Goal: Information Seeking & Learning: Find specific fact

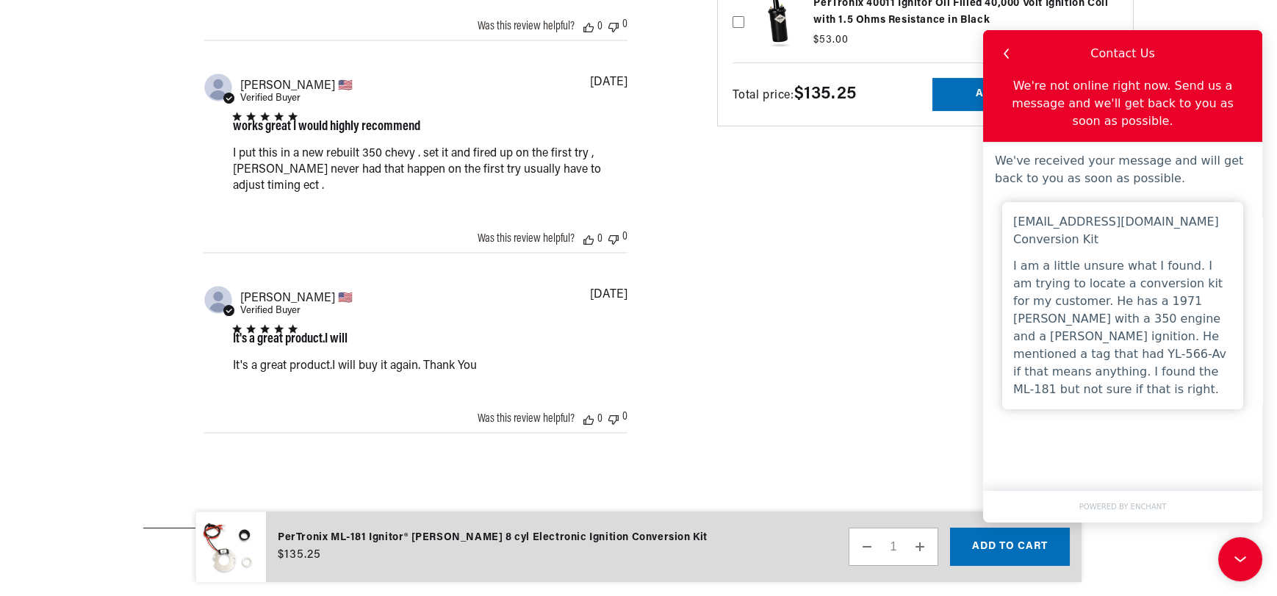
scroll to position [0, 557]
click at [1247, 555] on icon at bounding box center [1238, 557] width 22 height 110
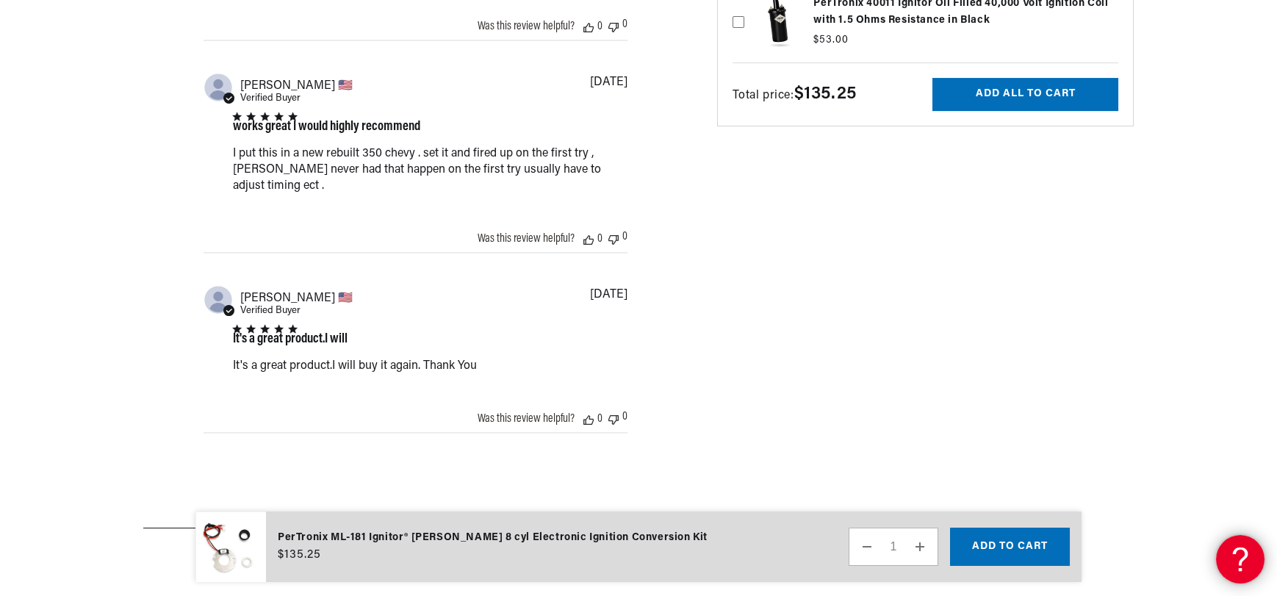
click at [1247, 555] on icon at bounding box center [1238, 557] width 22 height 110
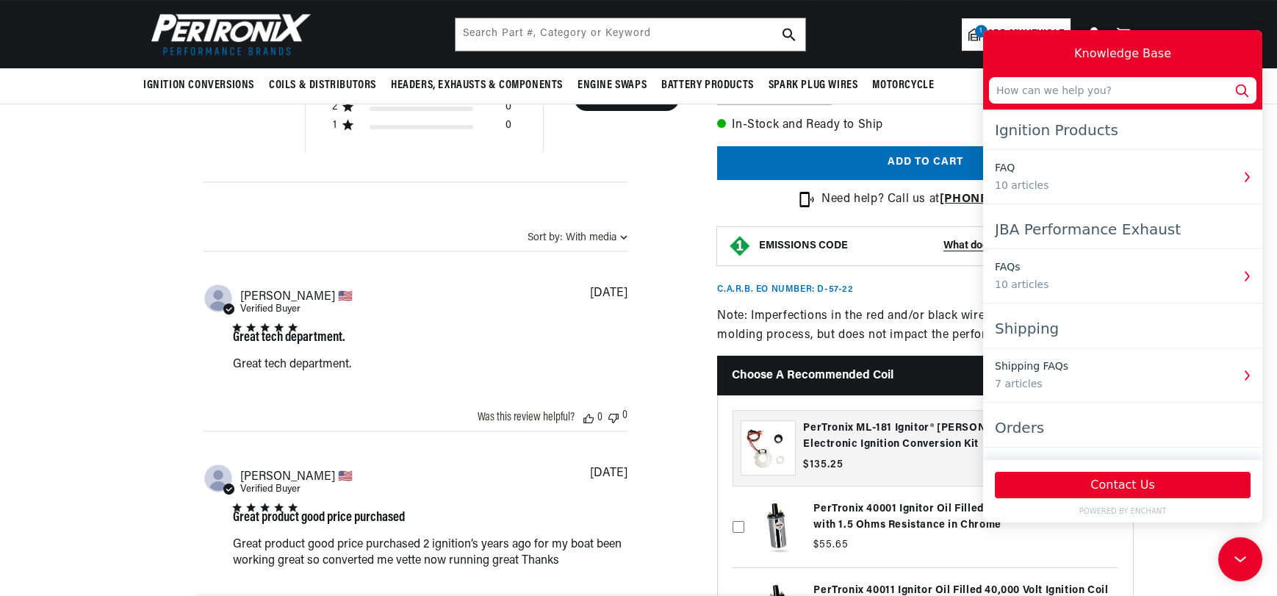
click at [1233, 561] on icon at bounding box center [1240, 559] width 22 height 110
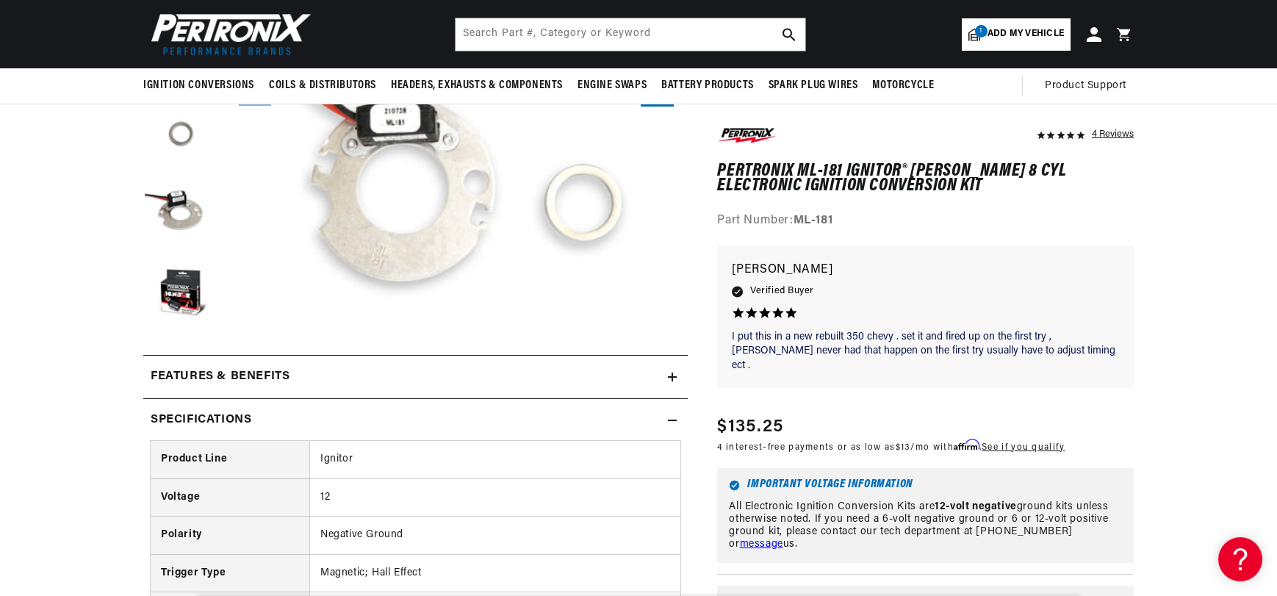
scroll to position [0, 0]
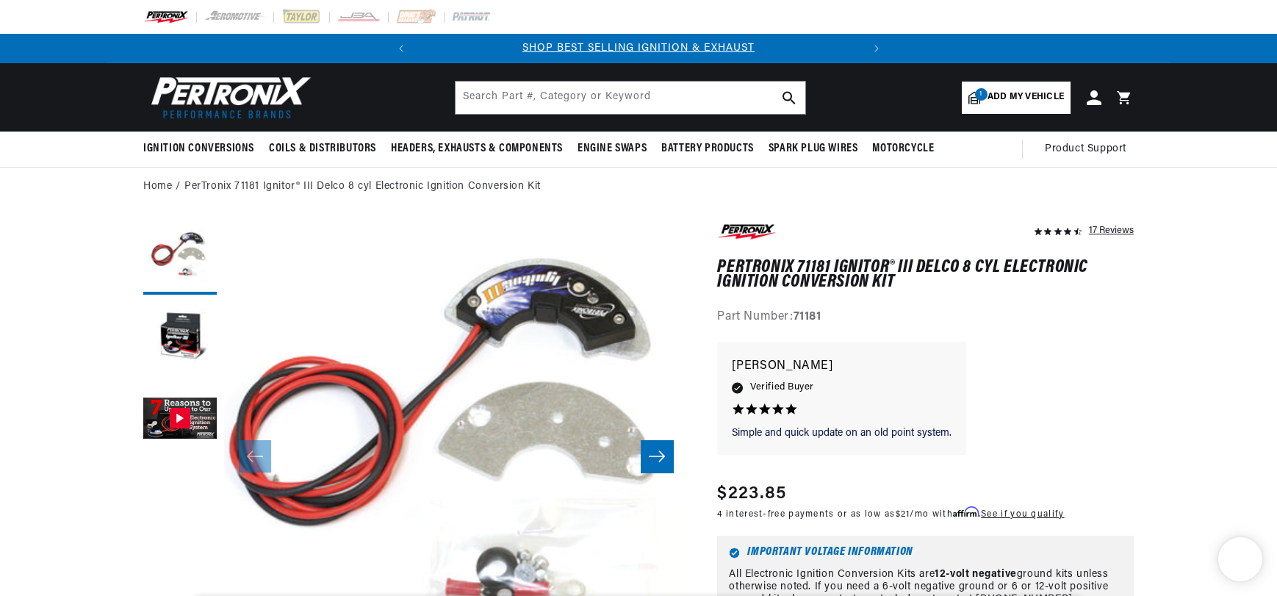
scroll to position [0, 557]
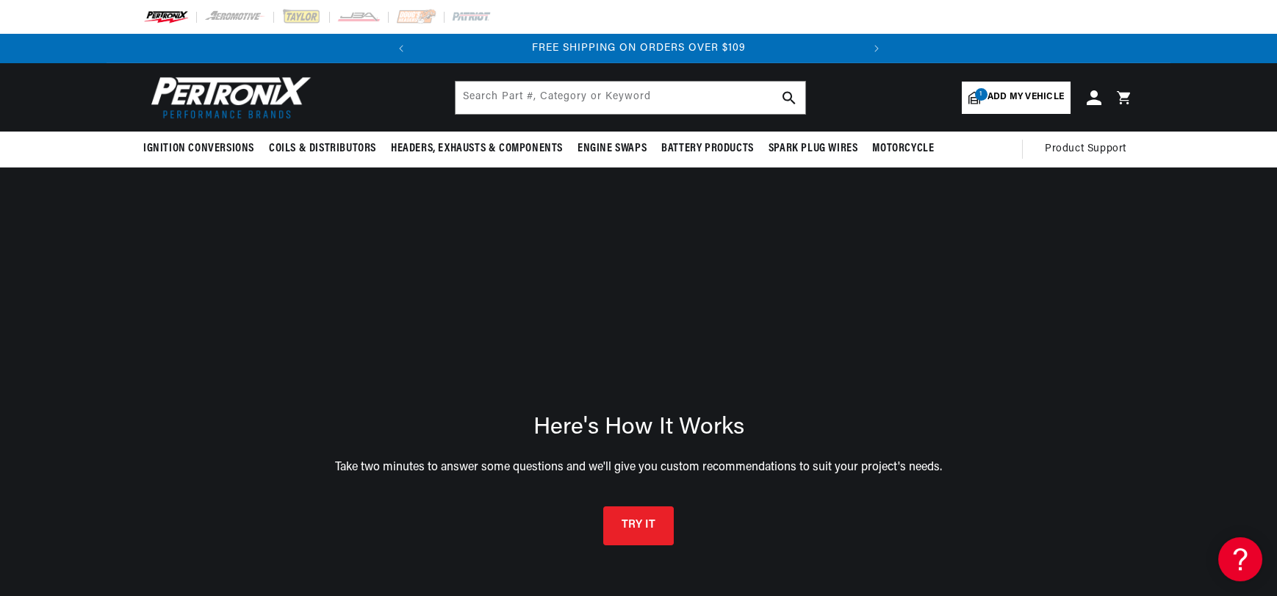
scroll to position [0, 557]
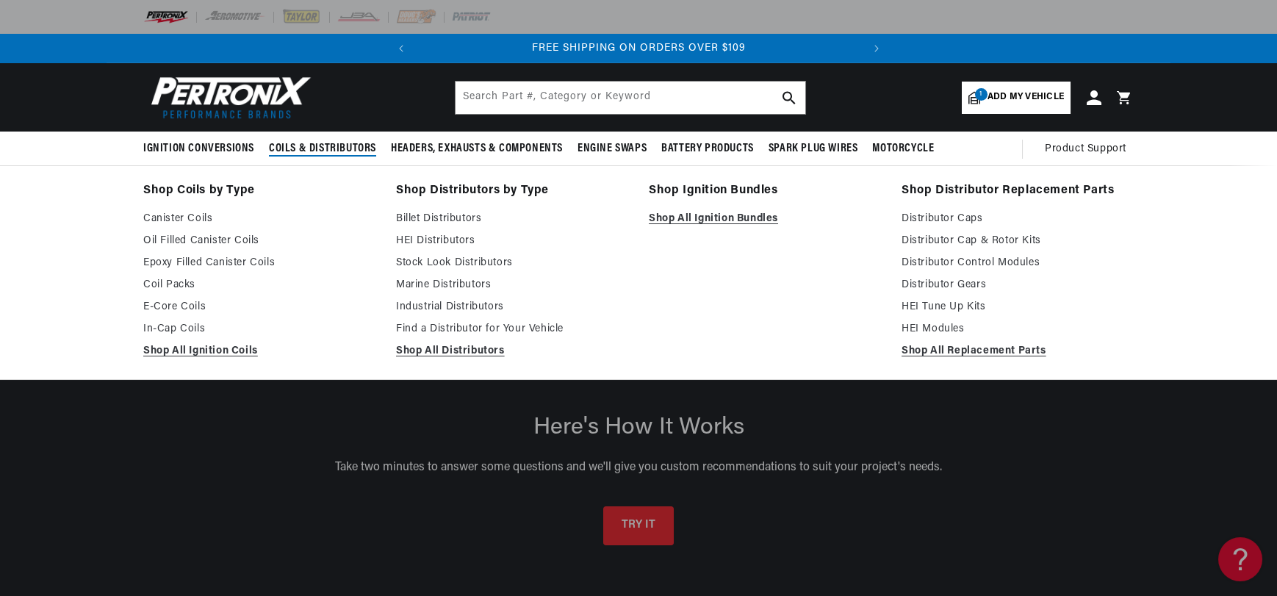
click at [270, 156] on span "Coils & Distributors" at bounding box center [322, 148] width 107 height 15
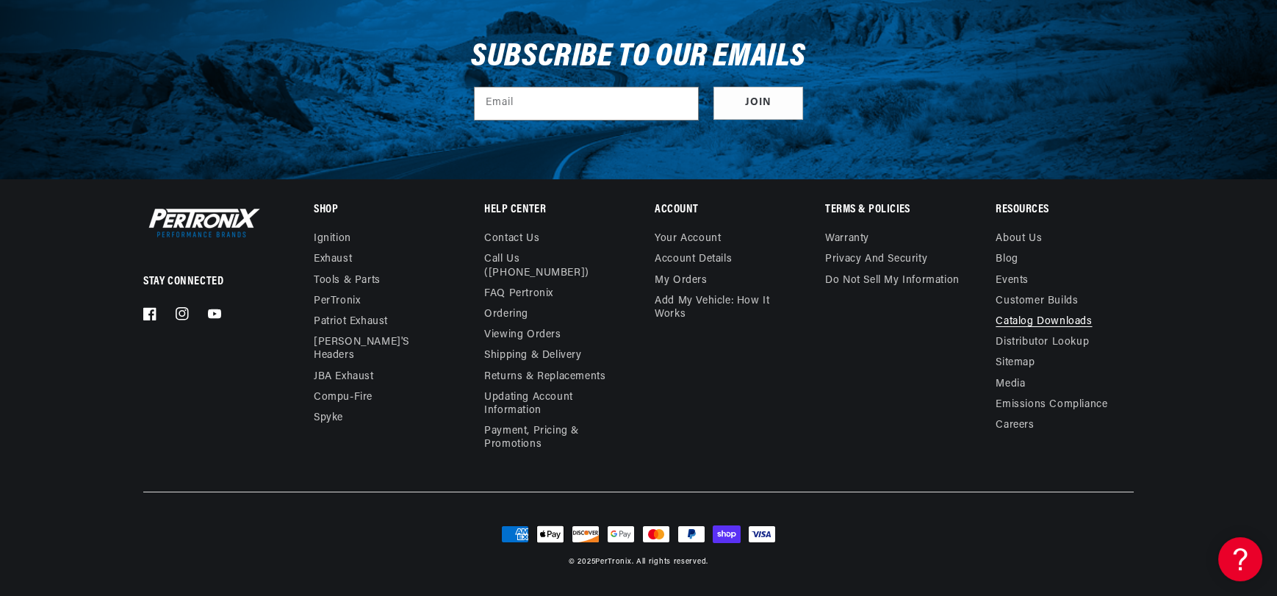
click at [1092, 311] on link "Catalog Downloads" at bounding box center [1043, 321] width 96 height 21
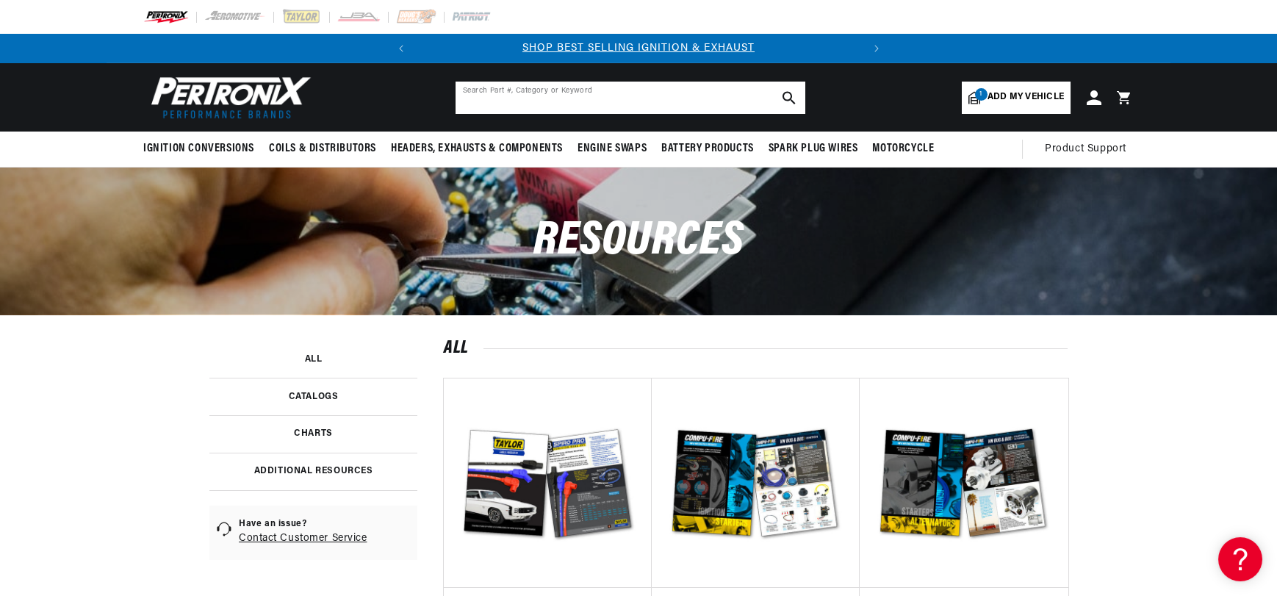
click at [575, 109] on input "text" at bounding box center [630, 98] width 350 height 32
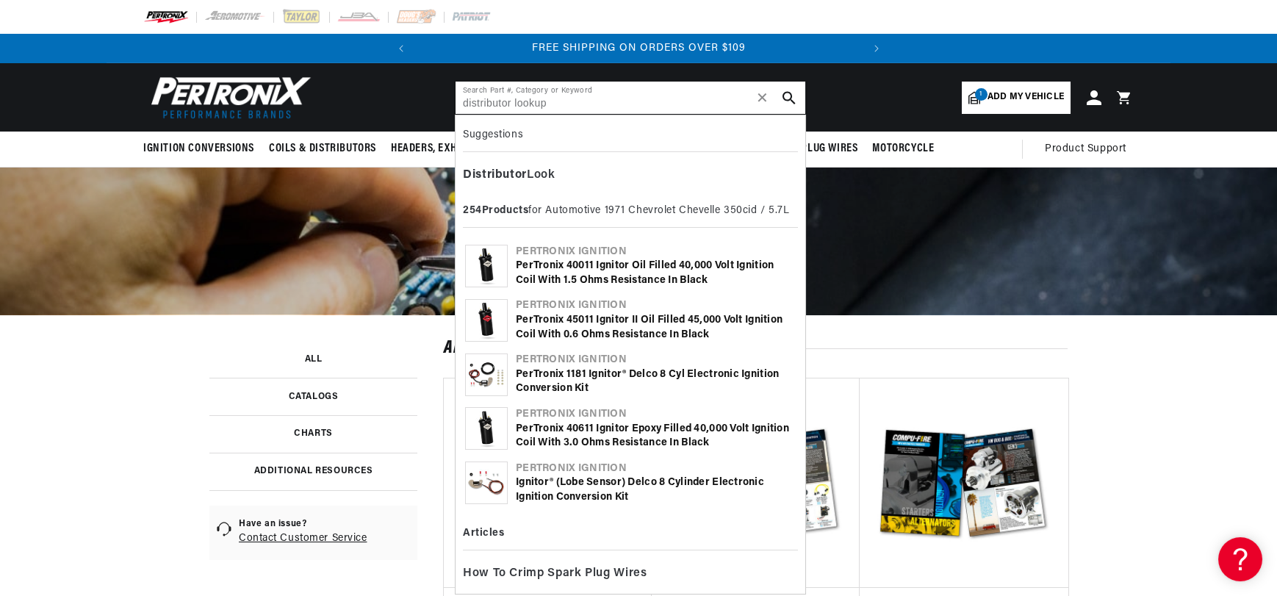
type input "distributor lookup"
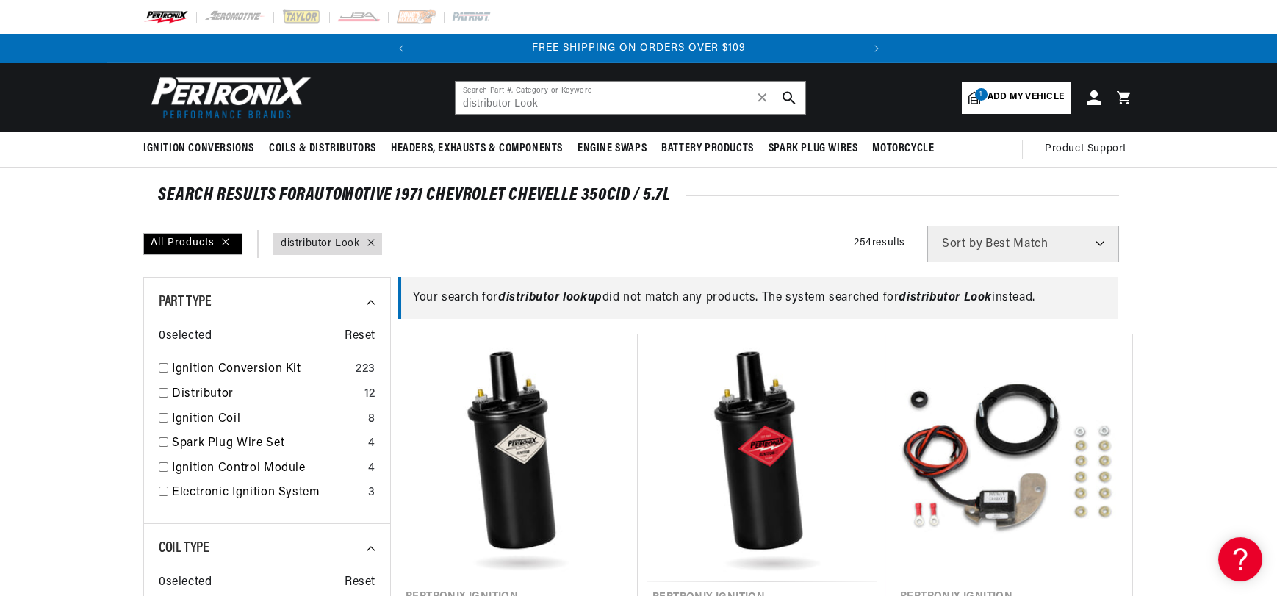
scroll to position [0, 557]
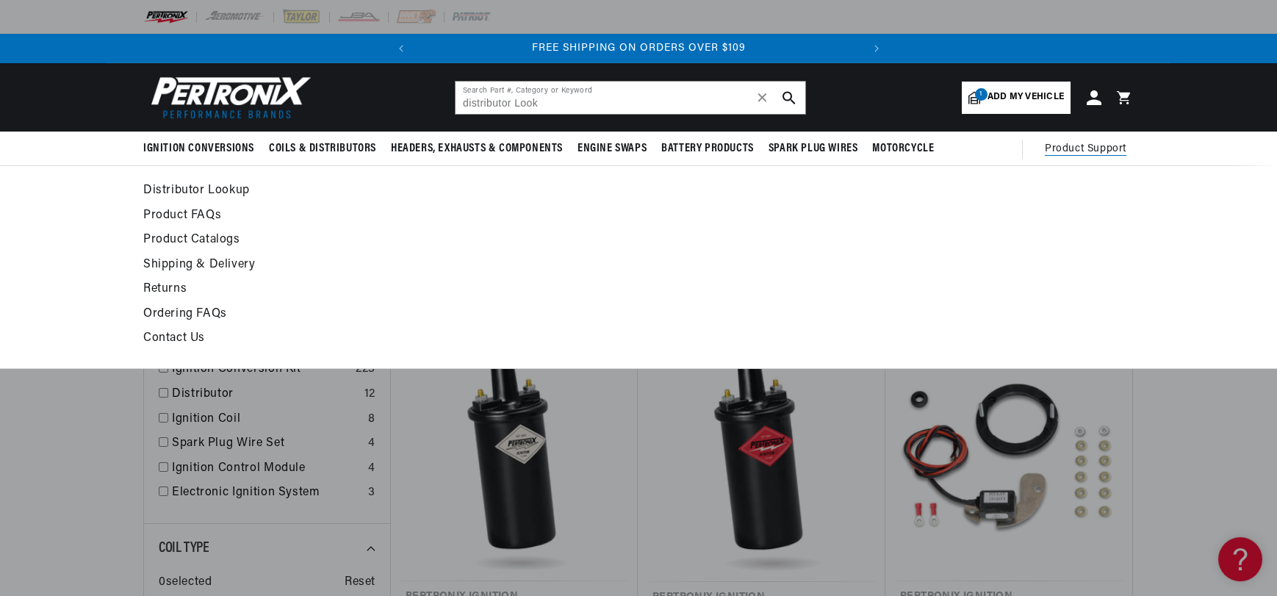
click at [1126, 157] on span "Product Support" at bounding box center [1086, 149] width 82 height 16
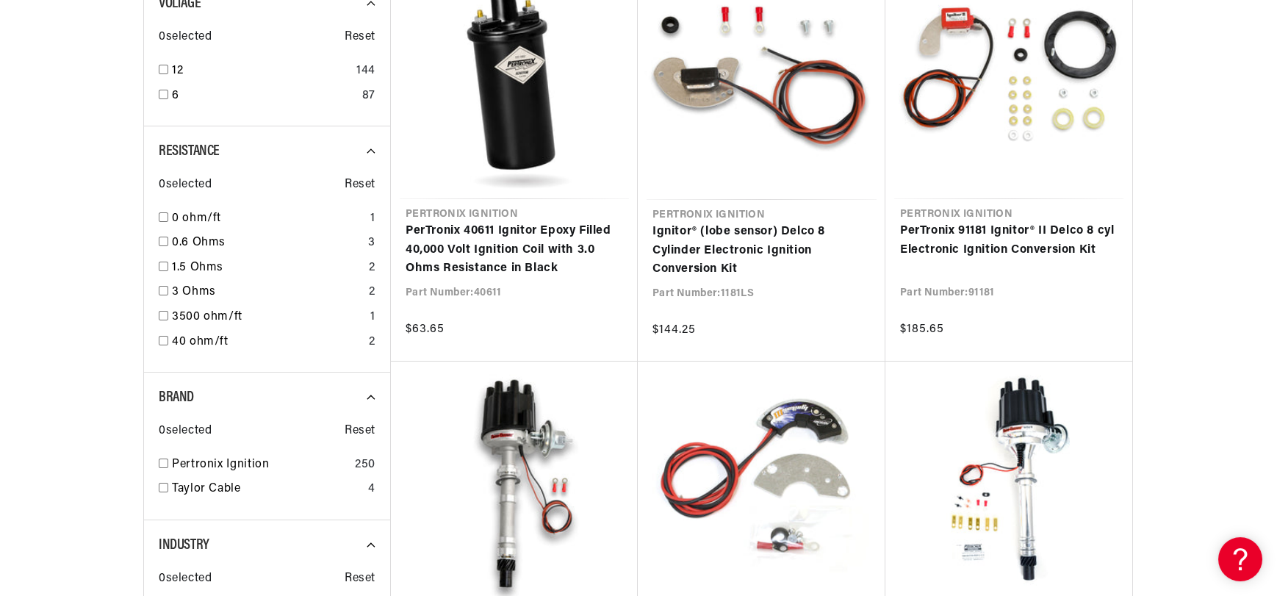
scroll to position [0, 0]
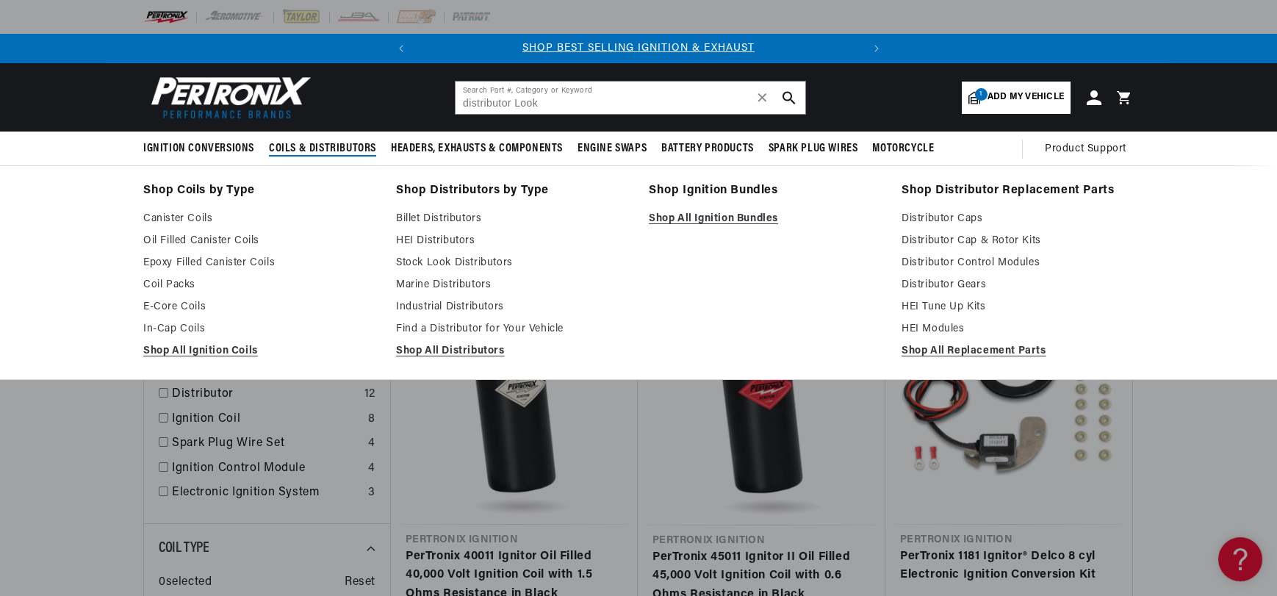
click at [269, 156] on span "Coils & Distributors" at bounding box center [322, 148] width 107 height 15
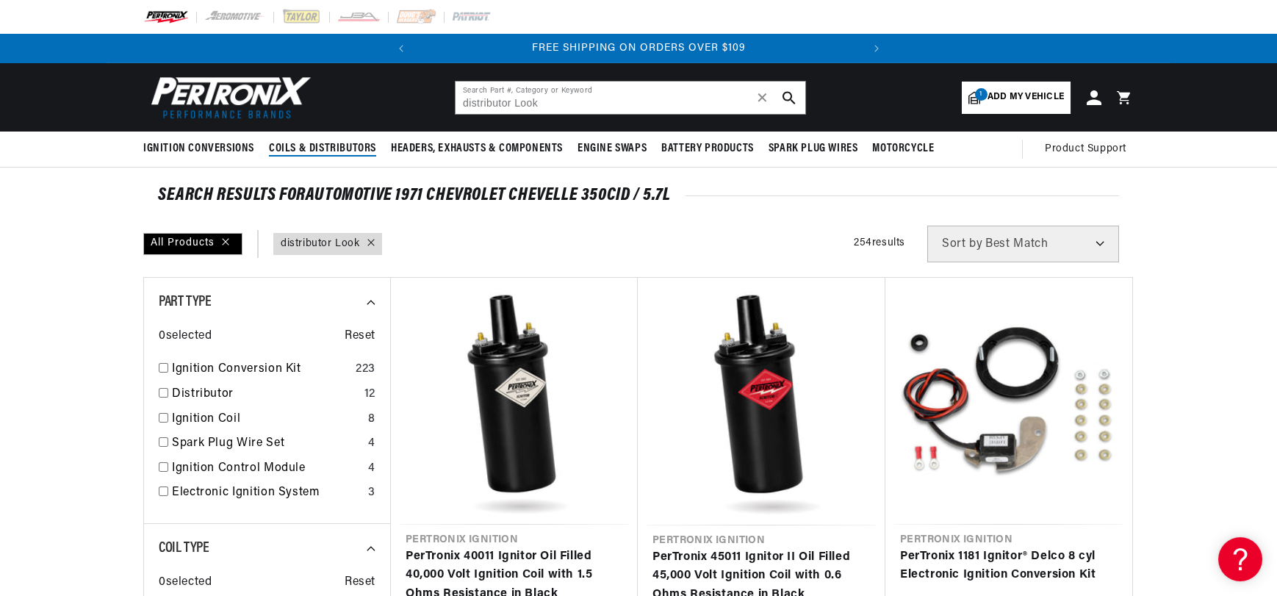
scroll to position [0, 557]
click at [270, 156] on span "Coils & Distributors" at bounding box center [322, 148] width 107 height 15
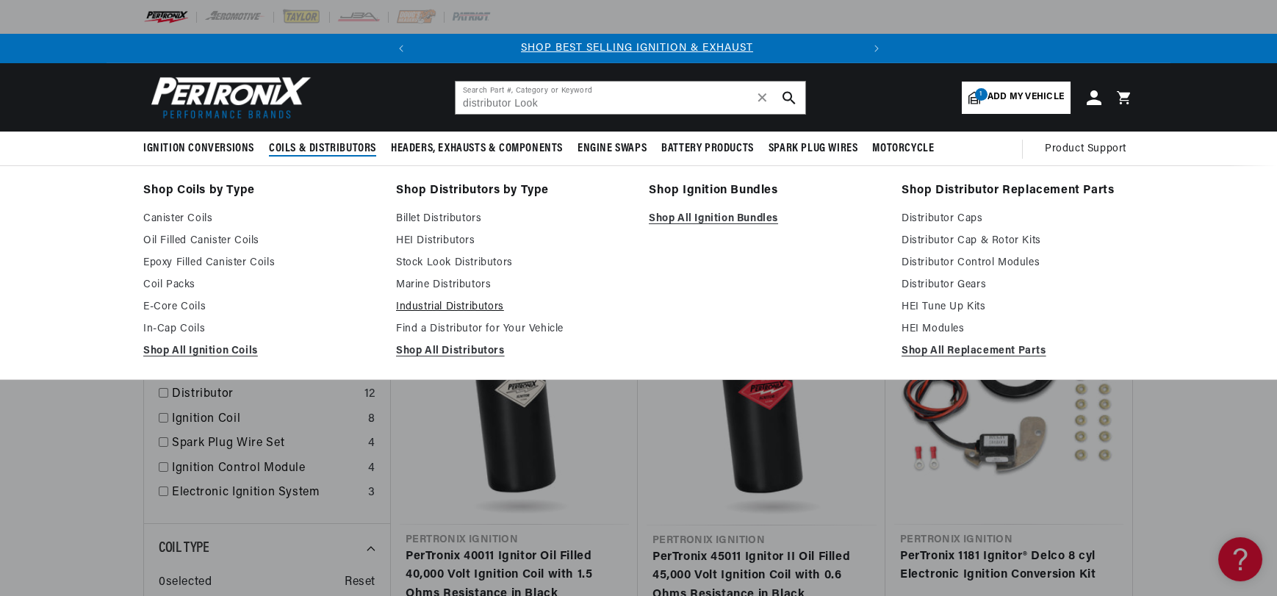
scroll to position [0, 0]
click at [400, 338] on link "Find a Distributor for Your Vehicle" at bounding box center [512, 329] width 232 height 18
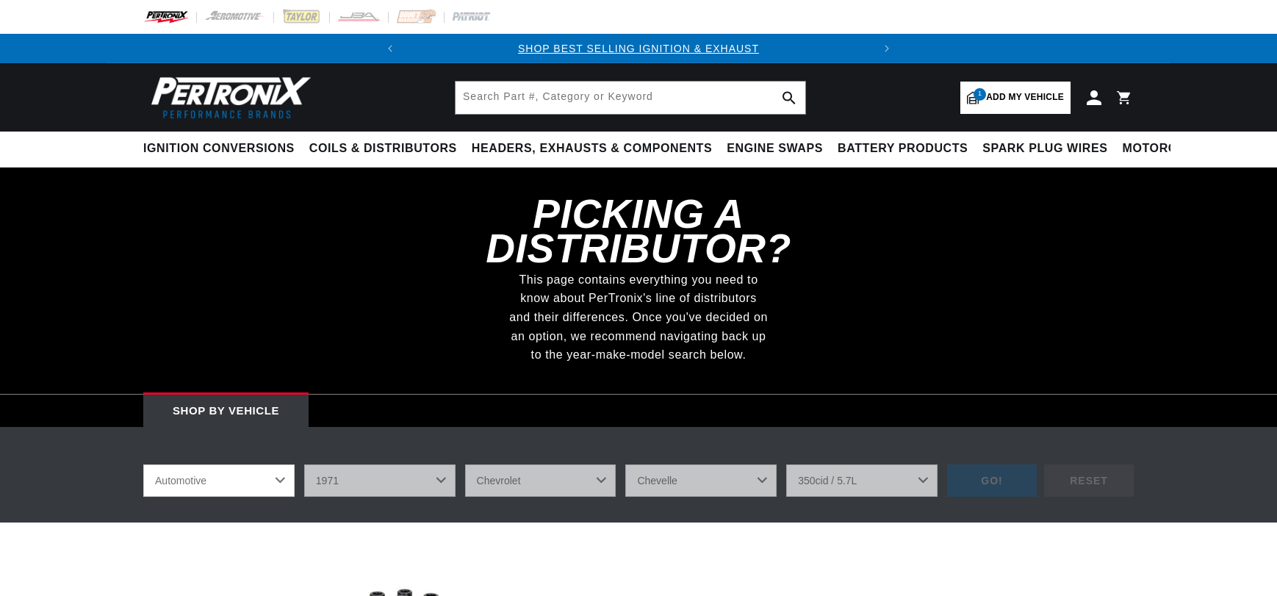
select select "1971"
select select "Chevrolet"
select select "Chevelle"
select select "350cid-5.7L"
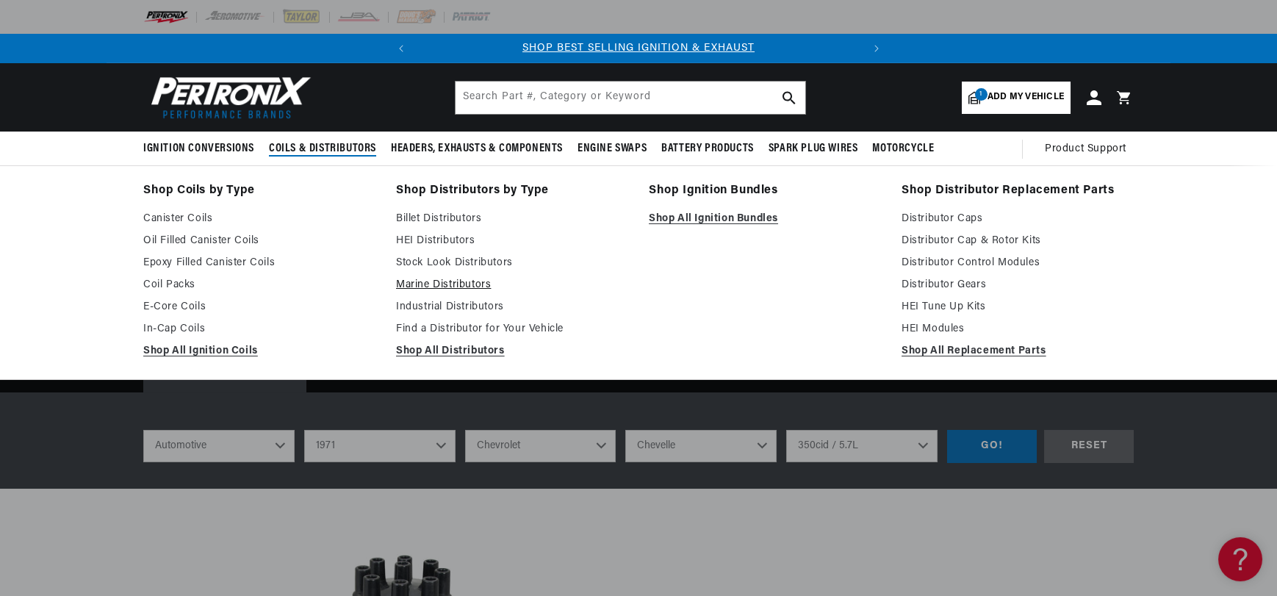
click at [396, 294] on link "Marine Distributors" at bounding box center [512, 285] width 232 height 18
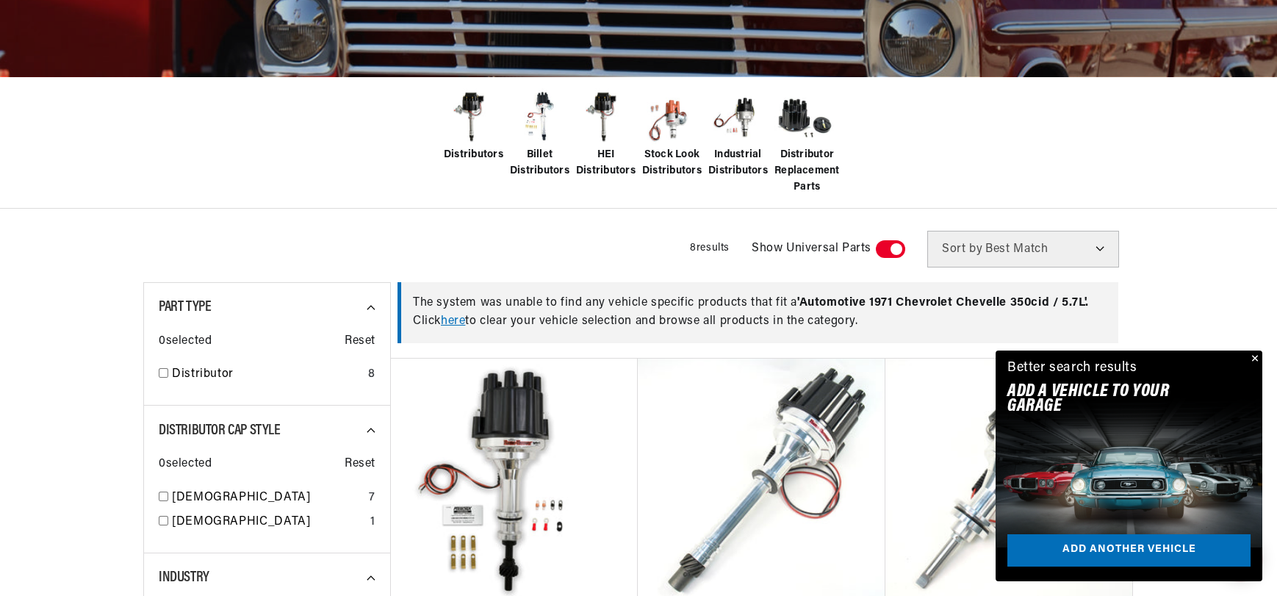
scroll to position [0, 557]
click at [444, 163] on span "Distributors" at bounding box center [474, 155] width 60 height 16
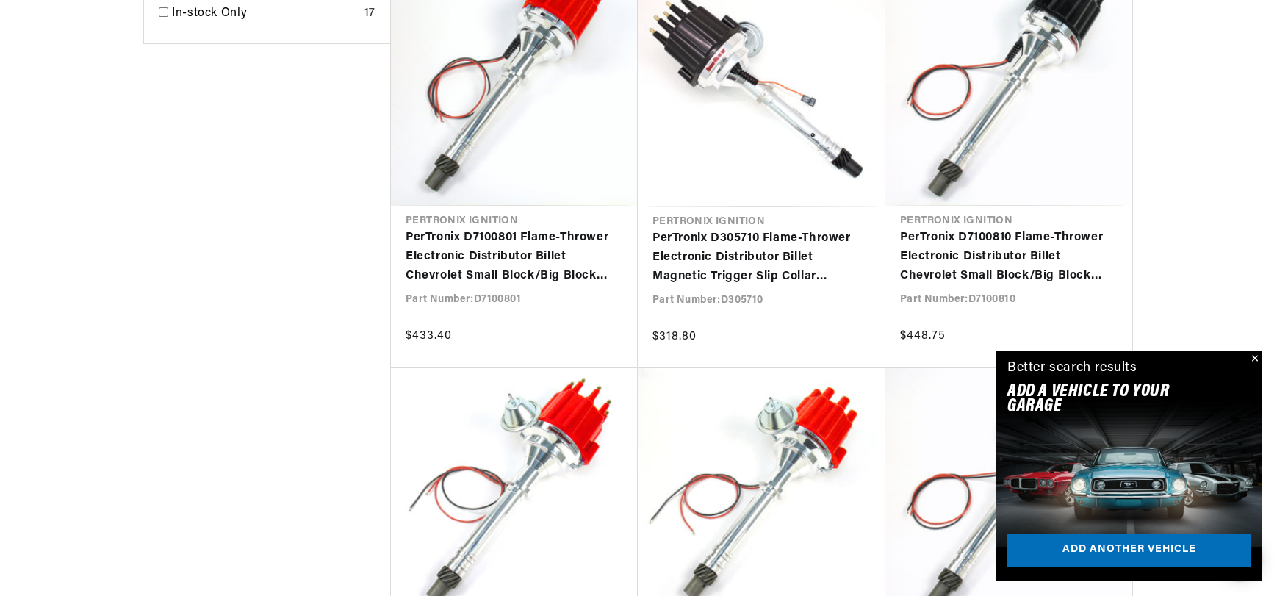
scroll to position [1469, 0]
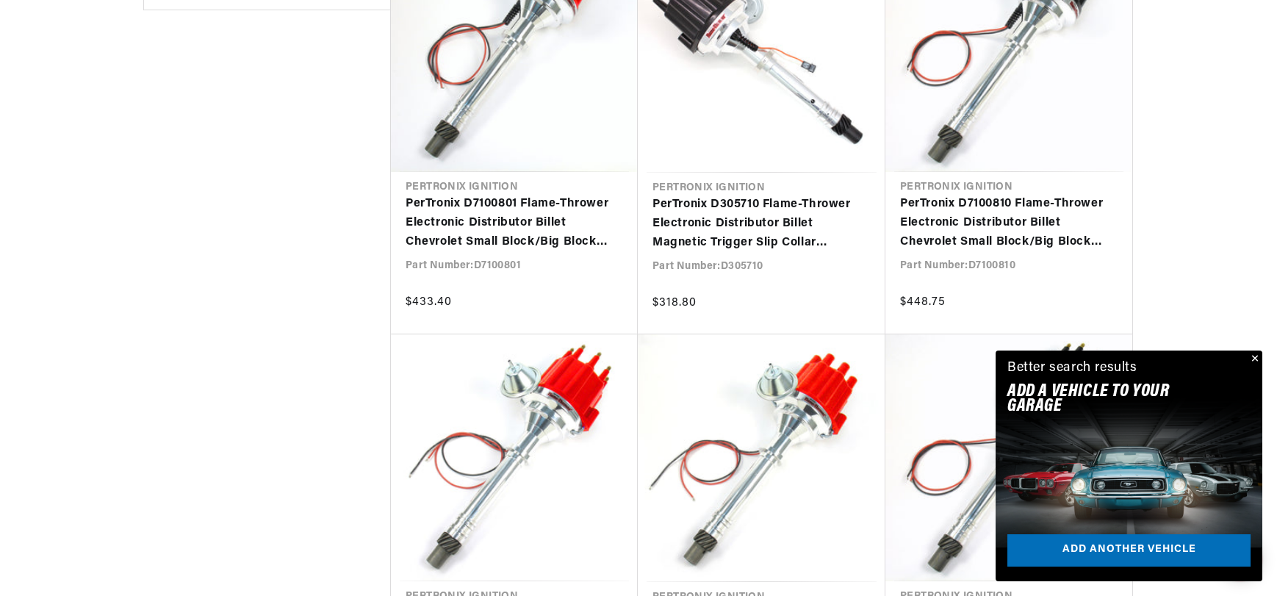
click at [1256, 350] on button "Close" at bounding box center [1254, 359] width 18 height 18
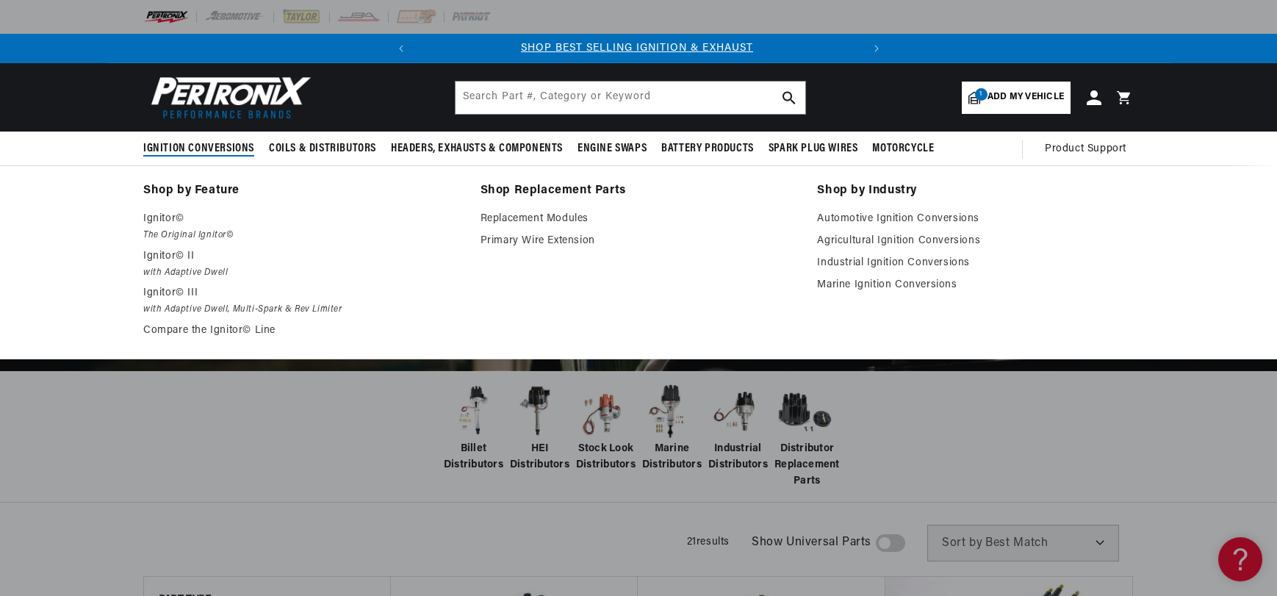
scroll to position [0, 0]
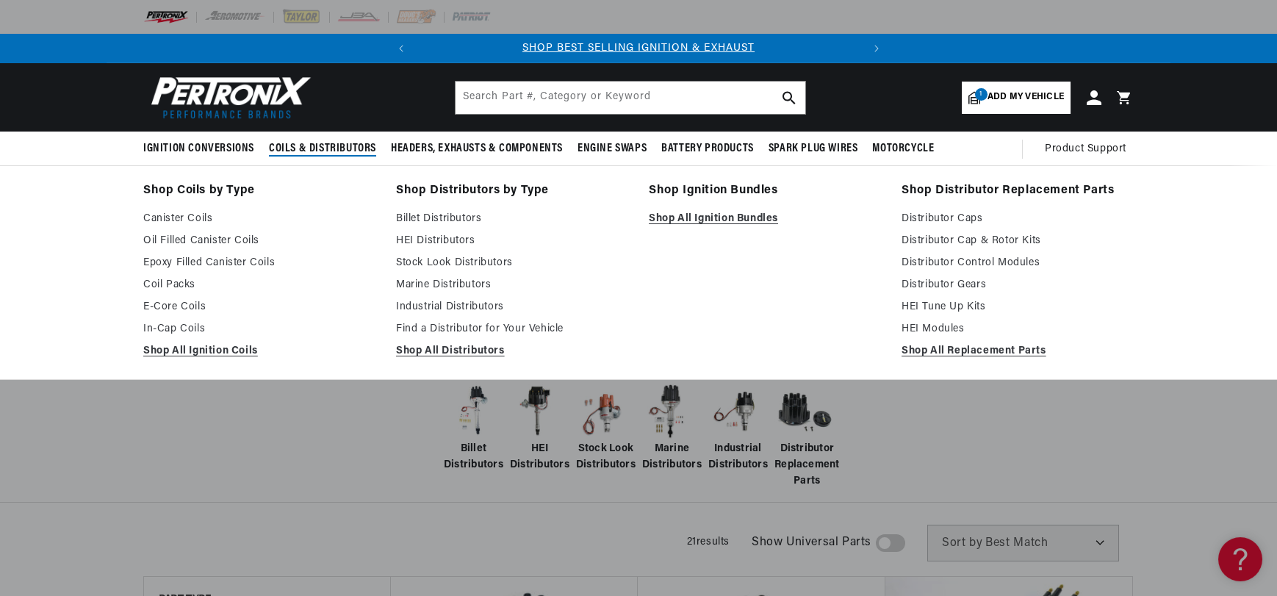
click at [269, 156] on span "Coils & Distributors" at bounding box center [322, 148] width 107 height 15
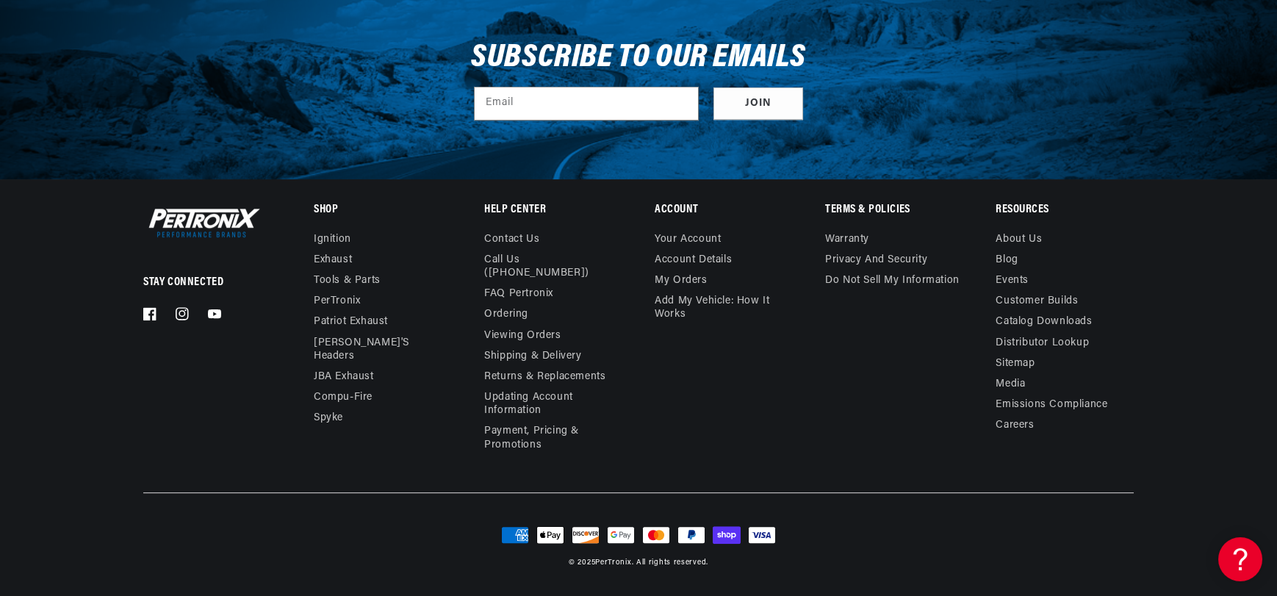
scroll to position [0, 557]
click at [1089, 333] on link "Distributor Lookup" at bounding box center [1041, 343] width 93 height 21
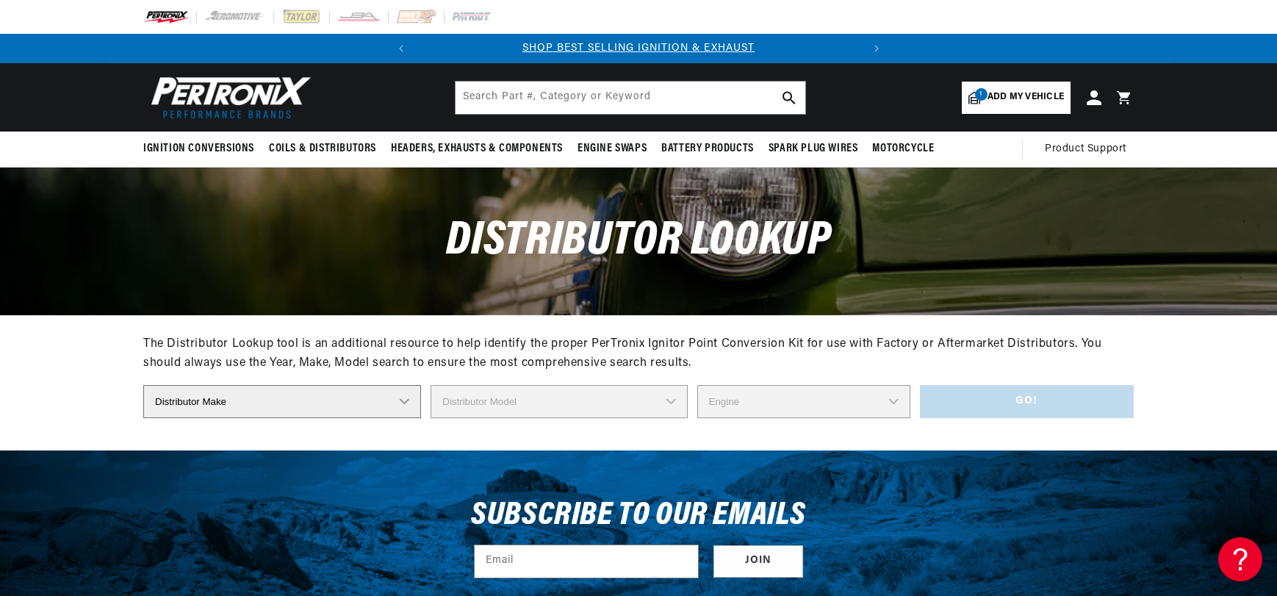
click at [212, 418] on select "Distributor Make Accel Aldon Autolite Bosch Century Chrysler Clark Colt Contine…" at bounding box center [282, 401] width 278 height 33
select select "[PERSON_NAME]"
click at [143, 418] on select "Distributor Make Accel Aldon Autolite Bosch Century Chrysler Clark Colt Contine…" at bounding box center [282, 401] width 278 height 33
click at [599, 418] on select "Distributor Model 381775 384193 980680 981659 3538701 23 Series (4 CYL) 23 Seri…" at bounding box center [559, 401] width 259 height 33
select select "YL Series"
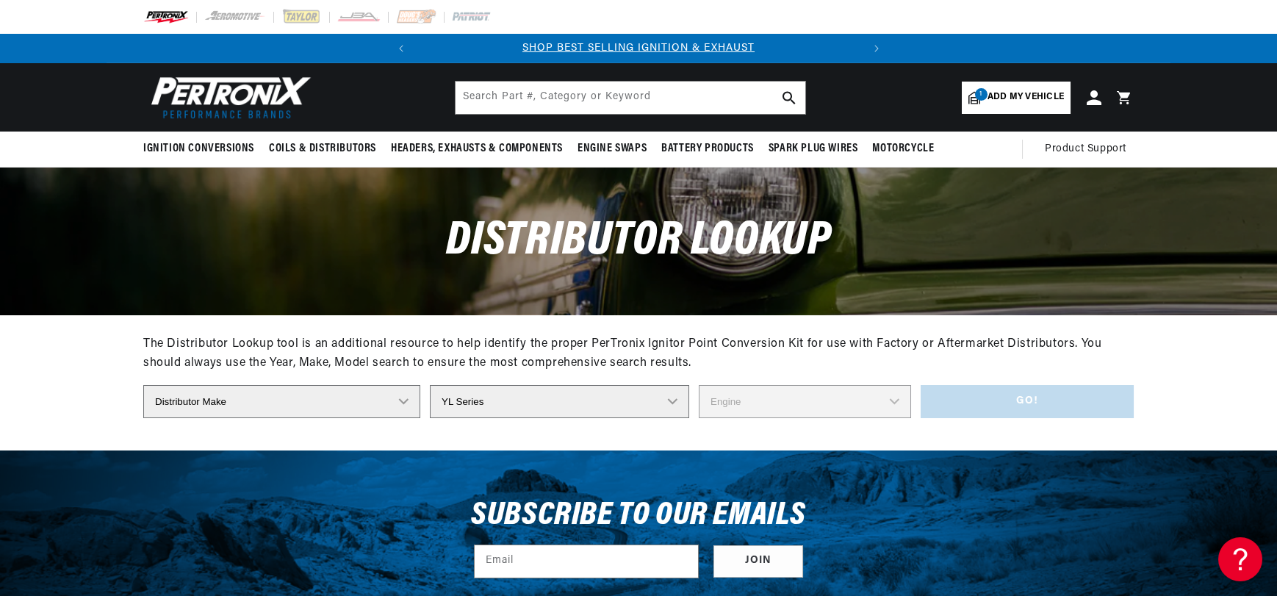
click at [430, 418] on select "Distributor Model 381775 384193 980680 981659 3538701 23 Series (4 CYL) 23 Seri…" at bounding box center [559, 401] width 259 height 33
click at [889, 418] on select "Engine 4 8 6" at bounding box center [805, 401] width 212 height 33
select select "8"
click at [713, 418] on select "Engine 4 8 6" at bounding box center [805, 401] width 212 height 33
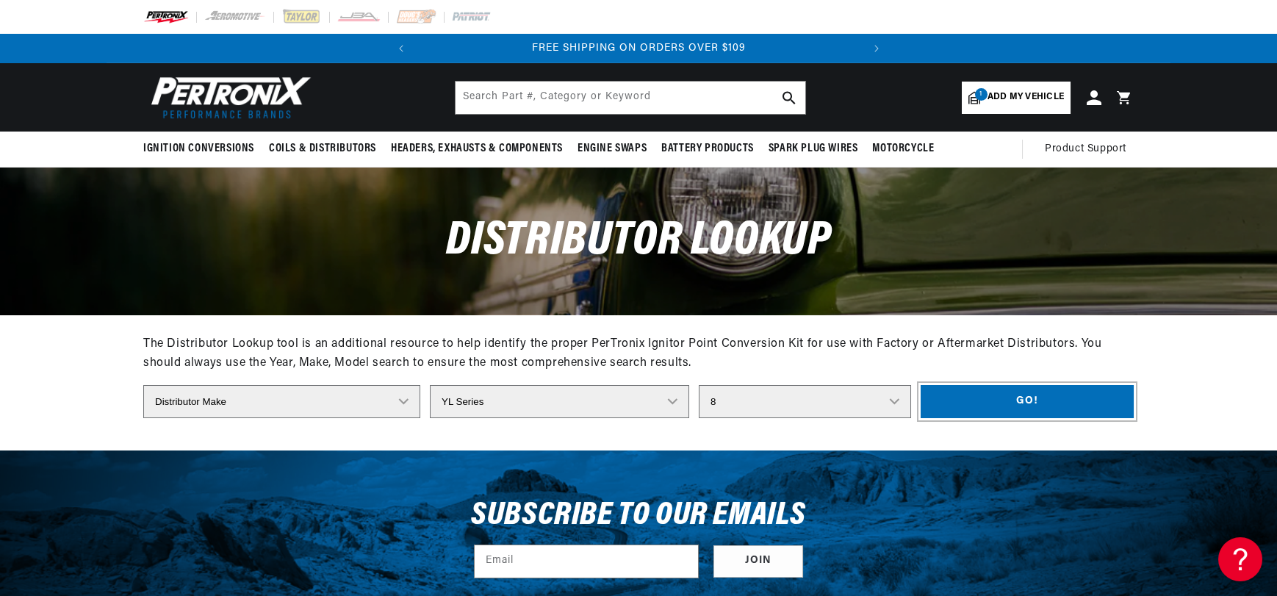
click at [1107, 418] on button "Go!" at bounding box center [1027, 401] width 213 height 33
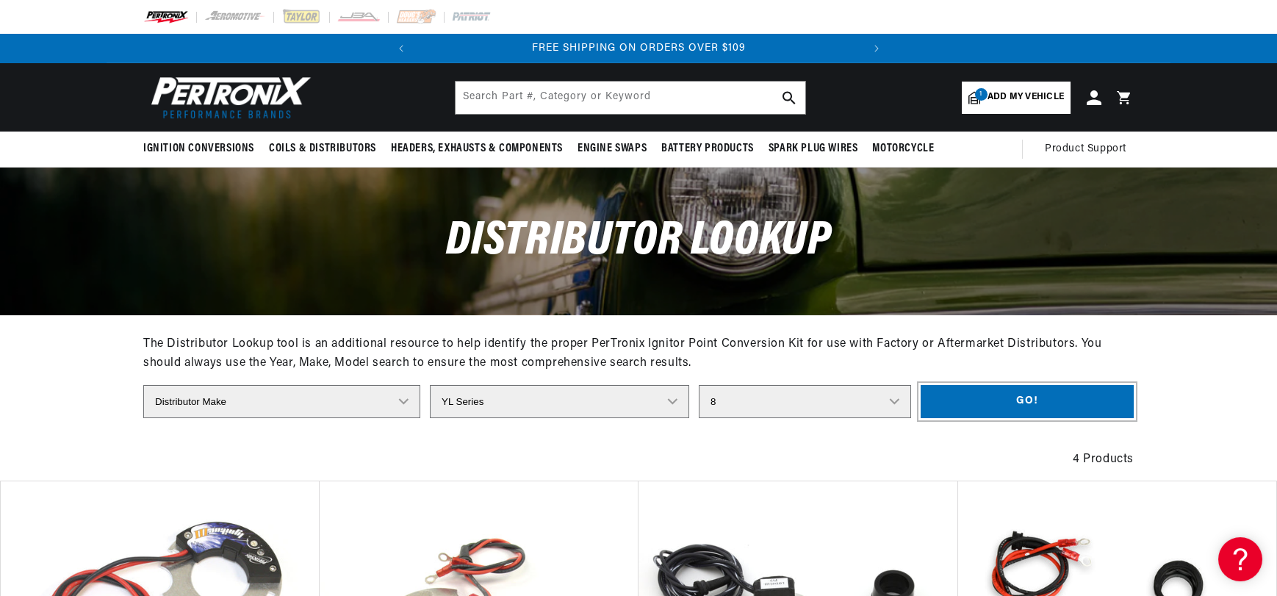
click at [1117, 418] on button "Go!" at bounding box center [1027, 401] width 213 height 33
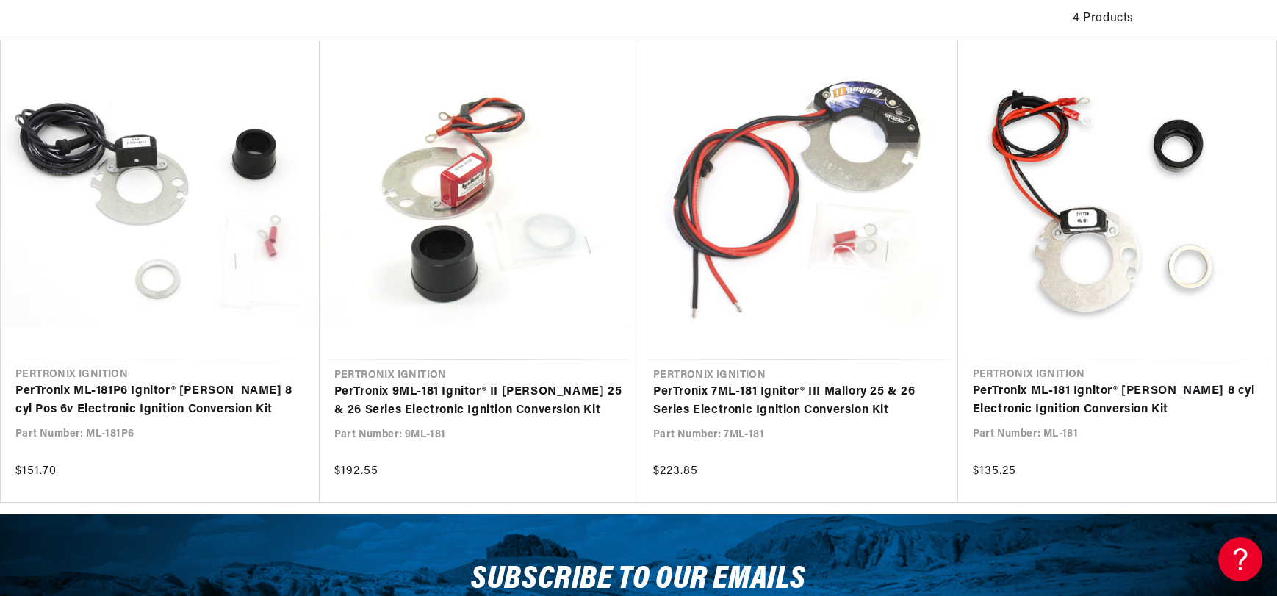
scroll to position [0, 0]
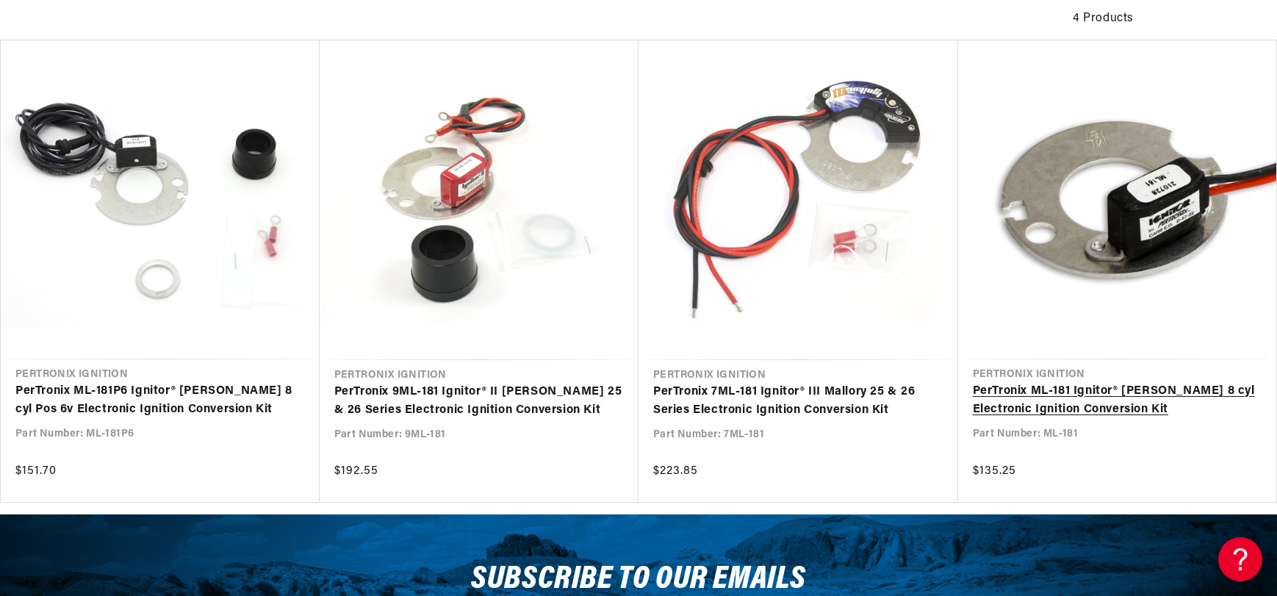
click at [1085, 419] on link "PerTronix ML-181 Ignitor® [PERSON_NAME] 8 cyl Electronic Ignition Conversion Kit" at bounding box center [1117, 400] width 289 height 37
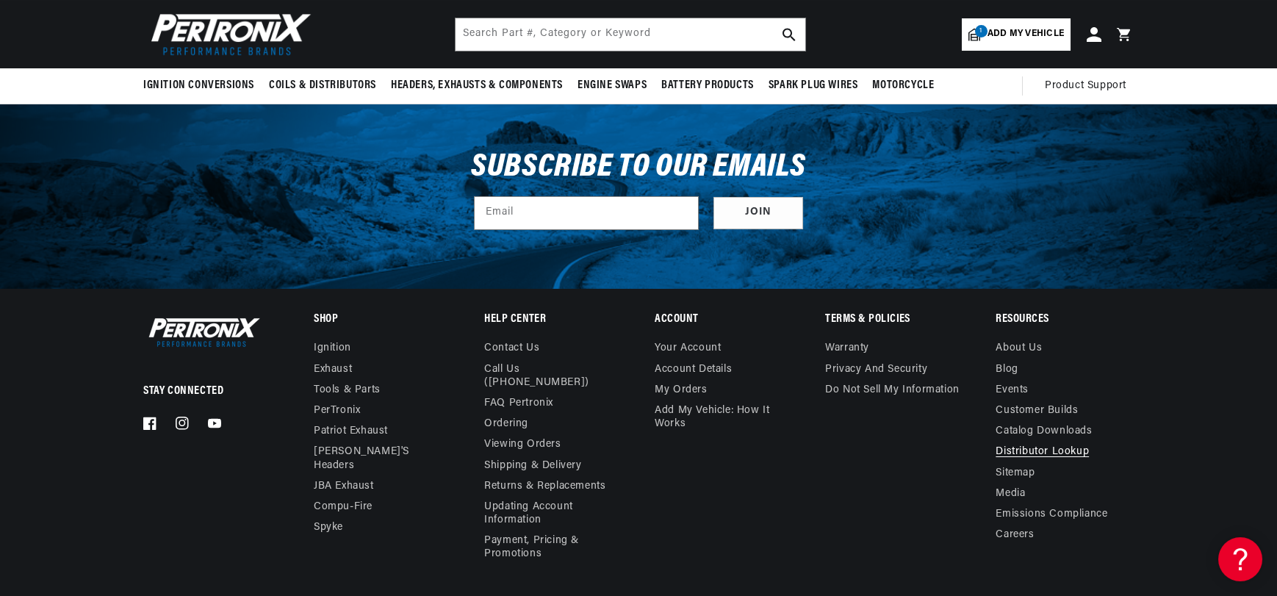
scroll to position [302, 0]
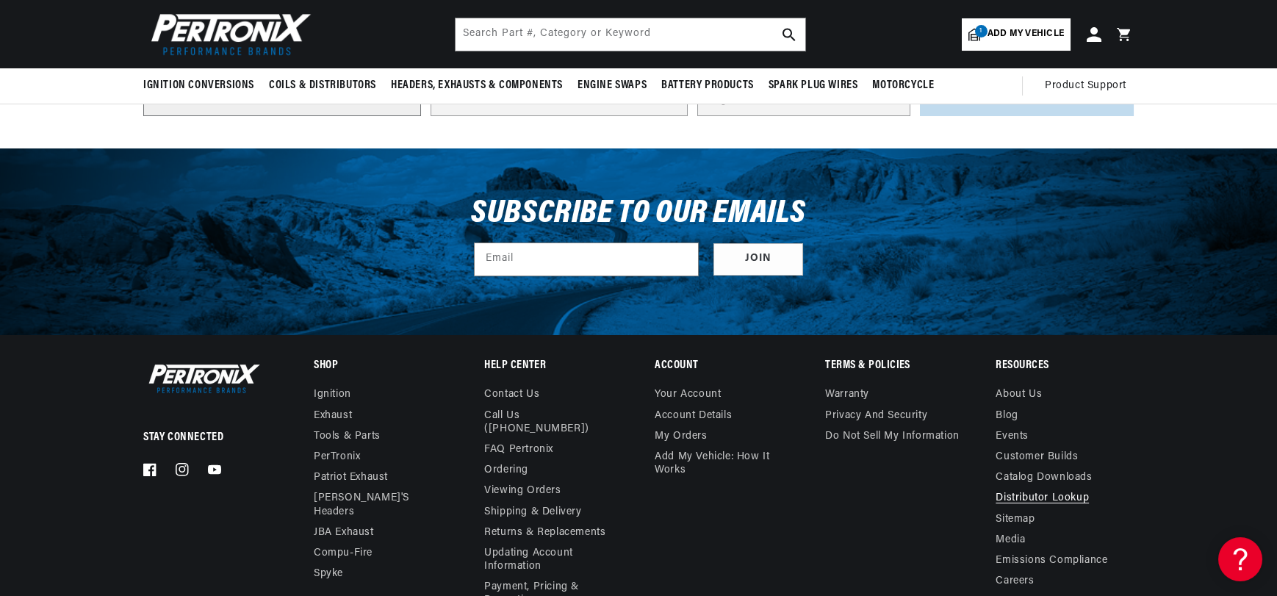
click at [295, 116] on select "Distributor Make Accel [PERSON_NAME] Autolite Bosch Century Chrysler Clark Colt…" at bounding box center [282, 99] width 278 height 33
select select "[PERSON_NAME]"
click at [143, 116] on select "Distributor Make Accel [PERSON_NAME] Autolite Bosch Century Chrysler Clark Colt…" at bounding box center [282, 99] width 278 height 33
click at [635, 116] on select "Distributor Model 381775 384193 980680 981659 3538701 23 Series (4 CYL) 23 Seri…" at bounding box center [559, 99] width 259 height 33
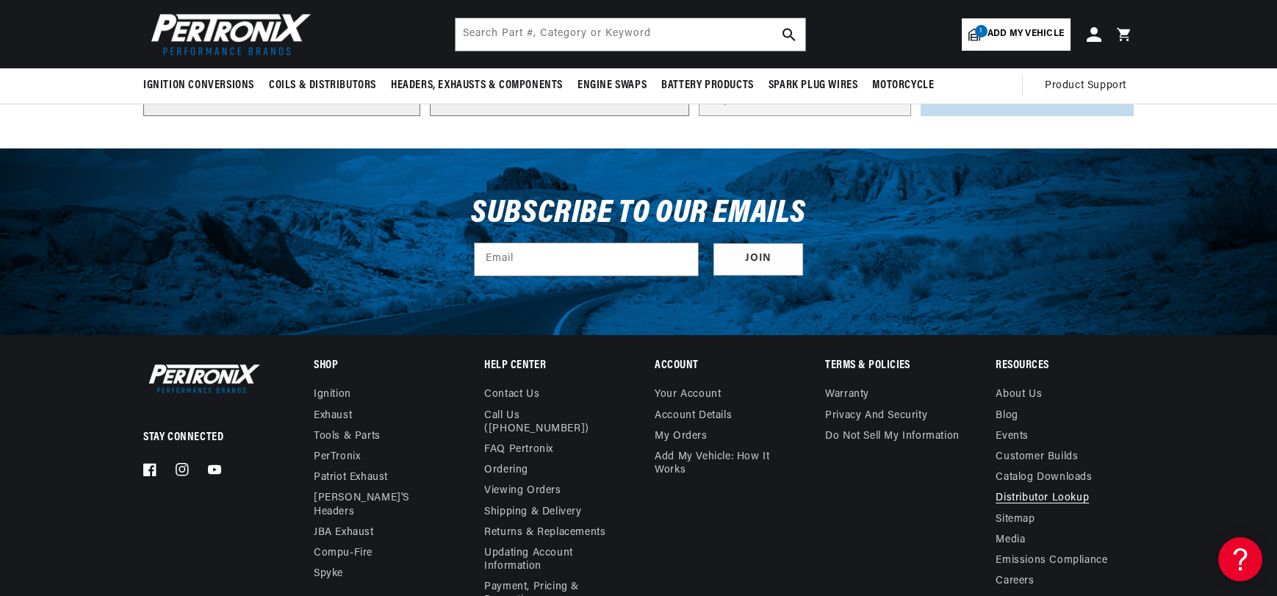
select select "YL Series"
click at [430, 116] on select "Distributor Model 381775 384193 980680 981659 3538701 23 Series (4 CYL) 23 Seri…" at bounding box center [559, 99] width 259 height 33
click at [887, 116] on select "Engine 4 8 6" at bounding box center [805, 99] width 212 height 33
select select "8"
click at [713, 116] on select "Engine 4 8 6" at bounding box center [805, 99] width 212 height 33
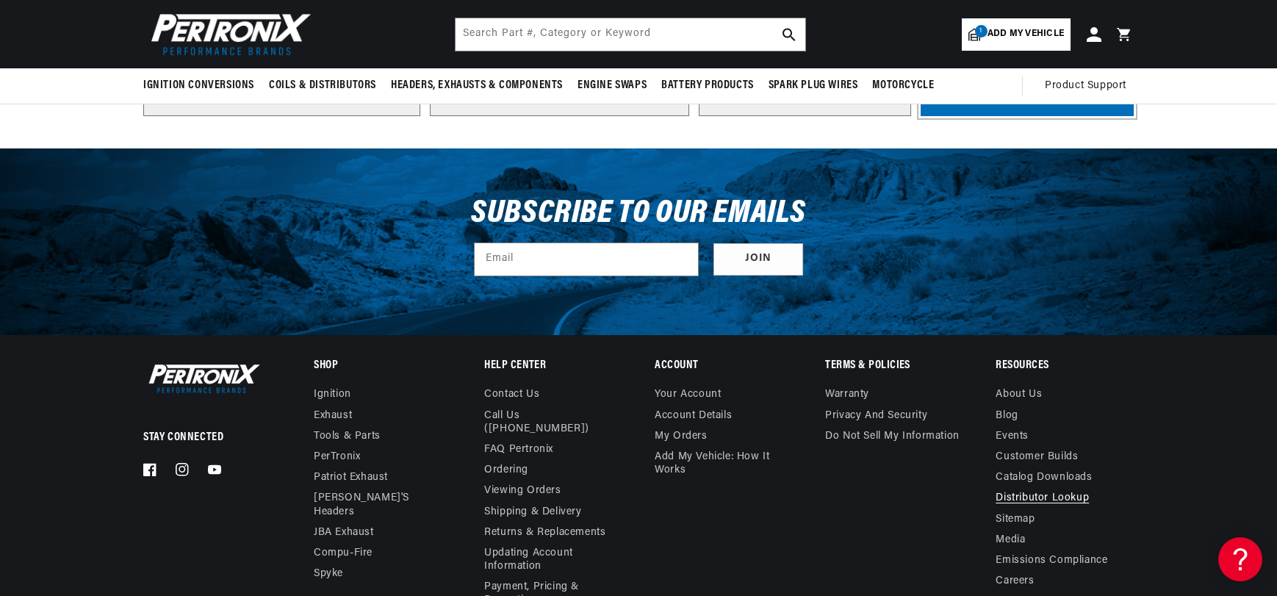
click at [1112, 116] on button "Go!" at bounding box center [1027, 99] width 213 height 33
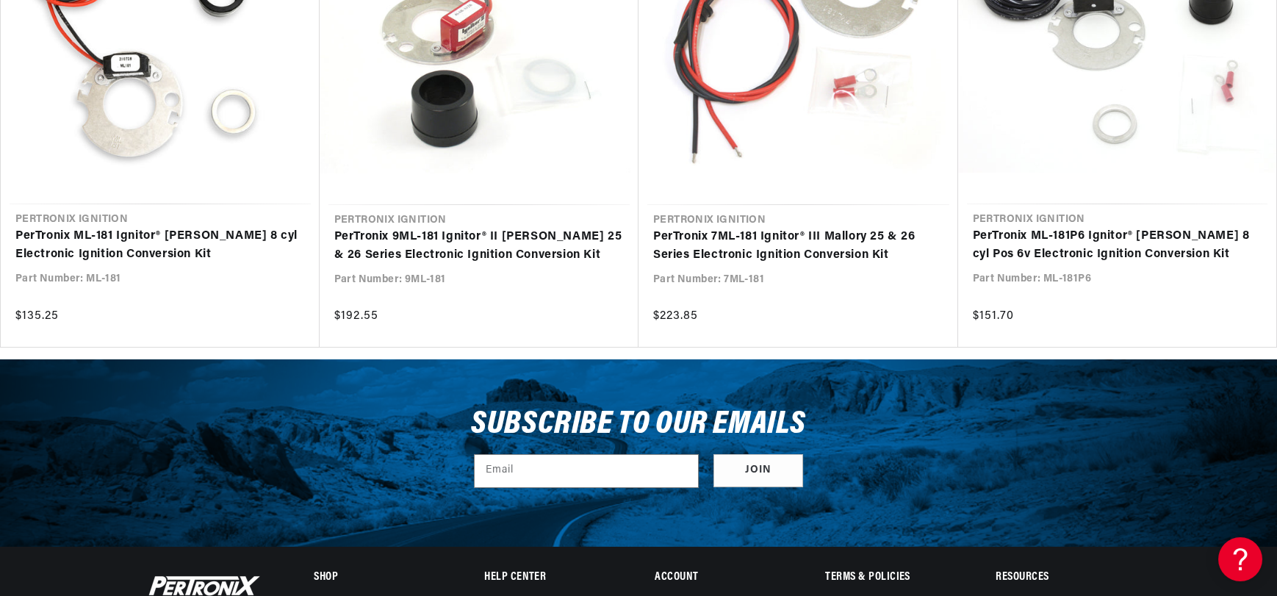
scroll to position [0, 557]
